Goal: Navigation & Orientation: Find specific page/section

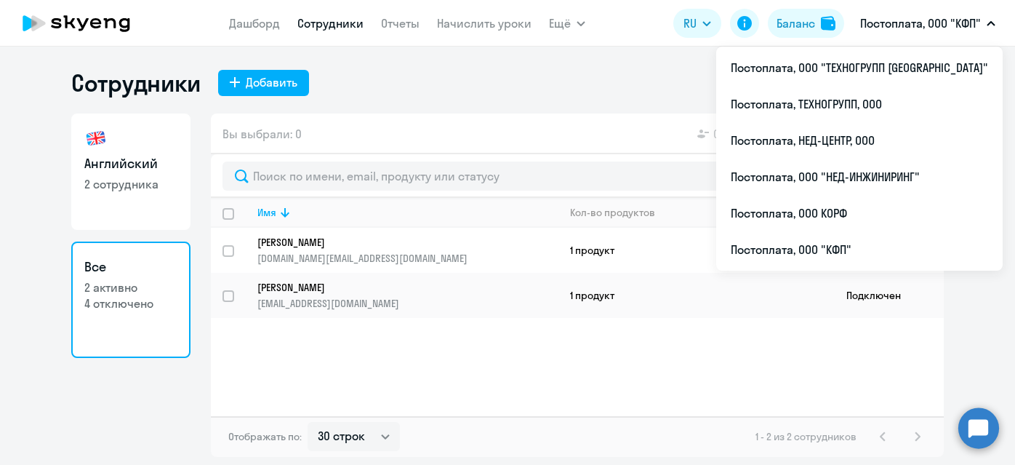
select select "30"
click at [92, 19] on icon at bounding box center [95, 23] width 11 height 10
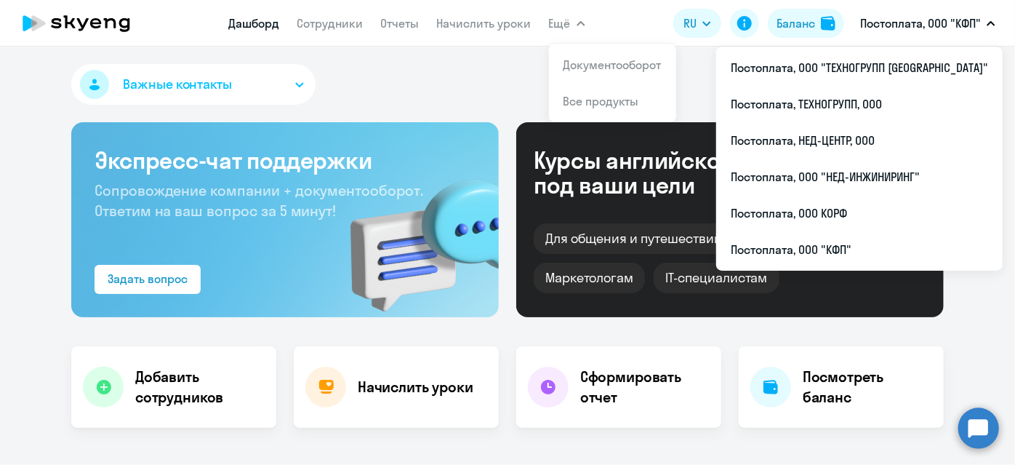
select select "30"
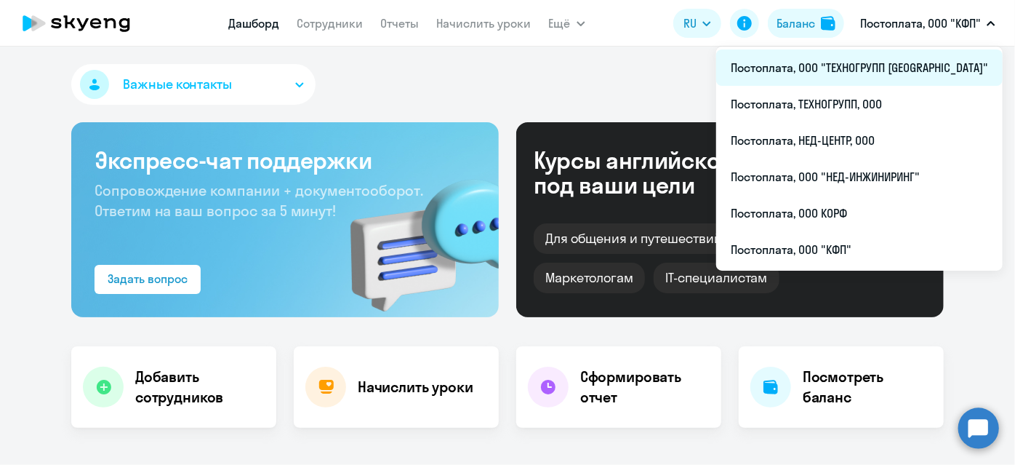
click at [879, 69] on li "Постоплата, ООО "ТЕХНОГРУПП [GEOGRAPHIC_DATA]"" at bounding box center [859, 67] width 287 height 36
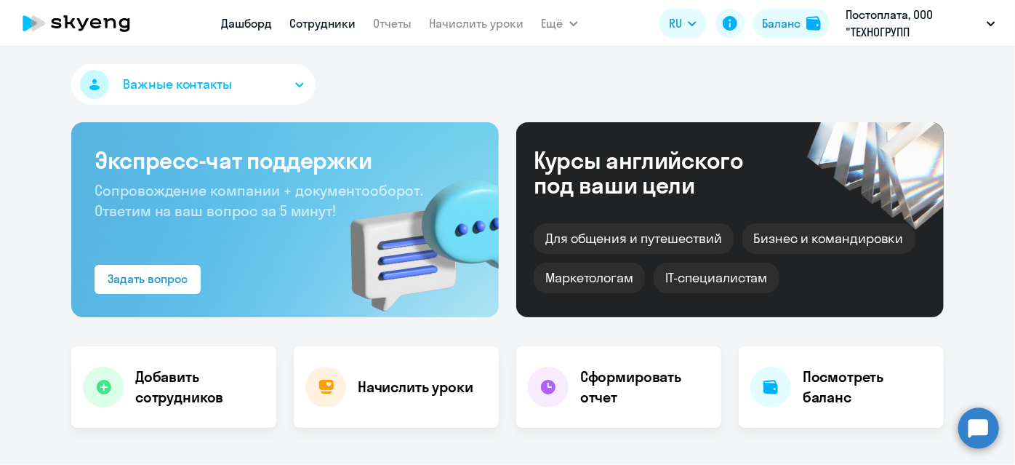
select select "30"
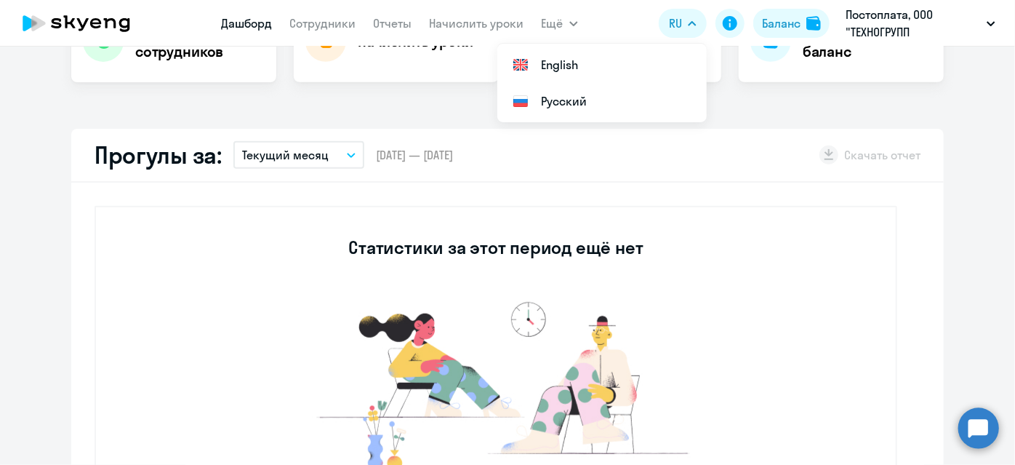
scroll to position [15, 0]
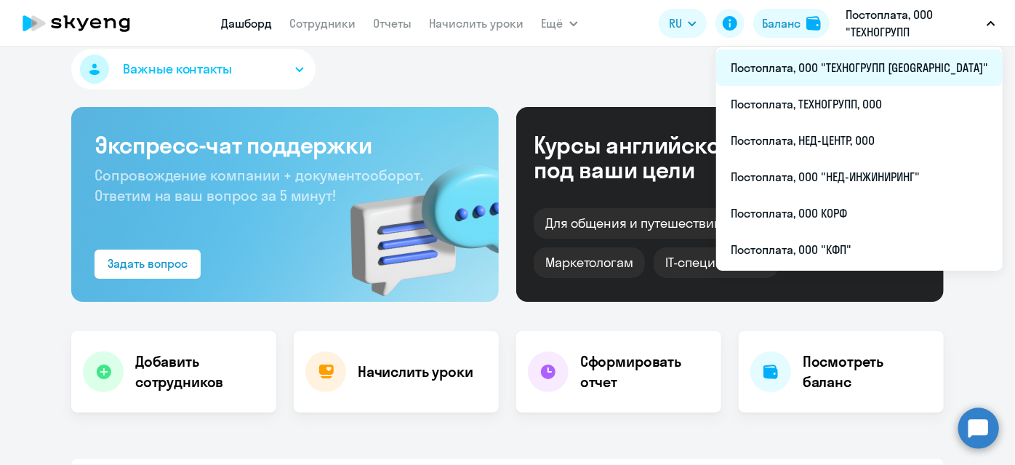
click at [865, 67] on li "Постоплата, ООО "ТЕХНОГРУПП [GEOGRAPHIC_DATA]"" at bounding box center [859, 67] width 287 height 36
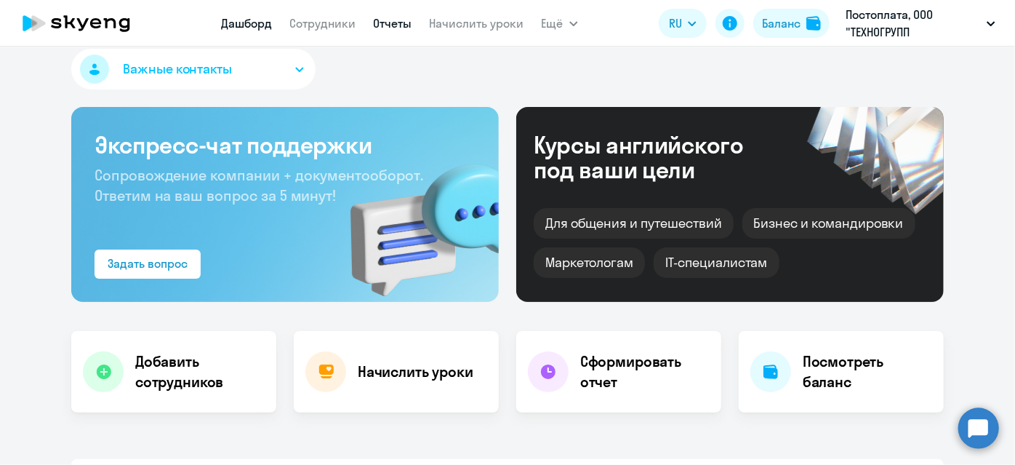
click at [406, 27] on link "Отчеты" at bounding box center [393, 23] width 39 height 15
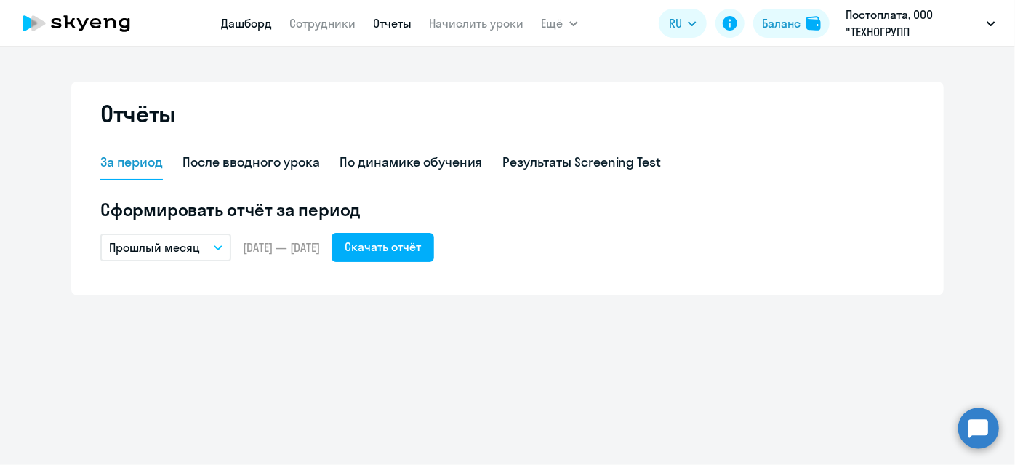
click at [242, 26] on link "Дашборд" at bounding box center [247, 23] width 51 height 15
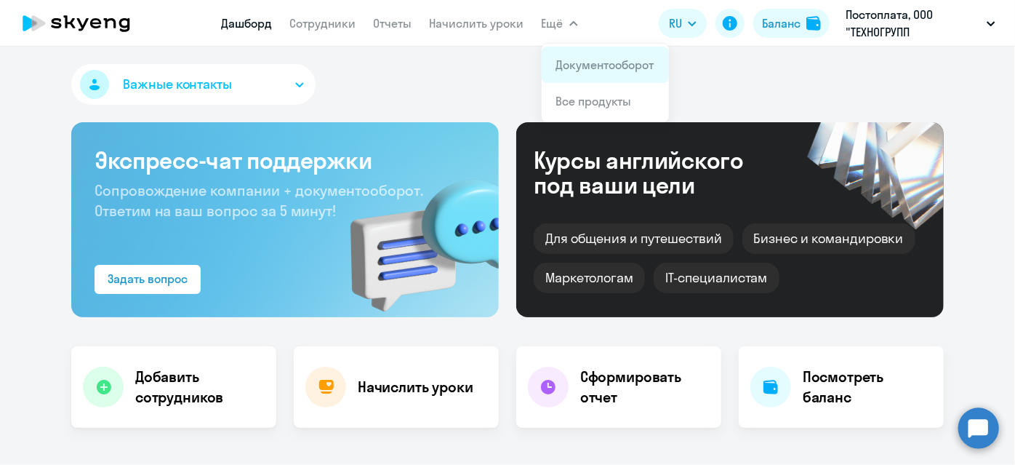
click at [580, 63] on link "Документооборот" at bounding box center [605, 64] width 98 height 15
